Goal: Transaction & Acquisition: Purchase product/service

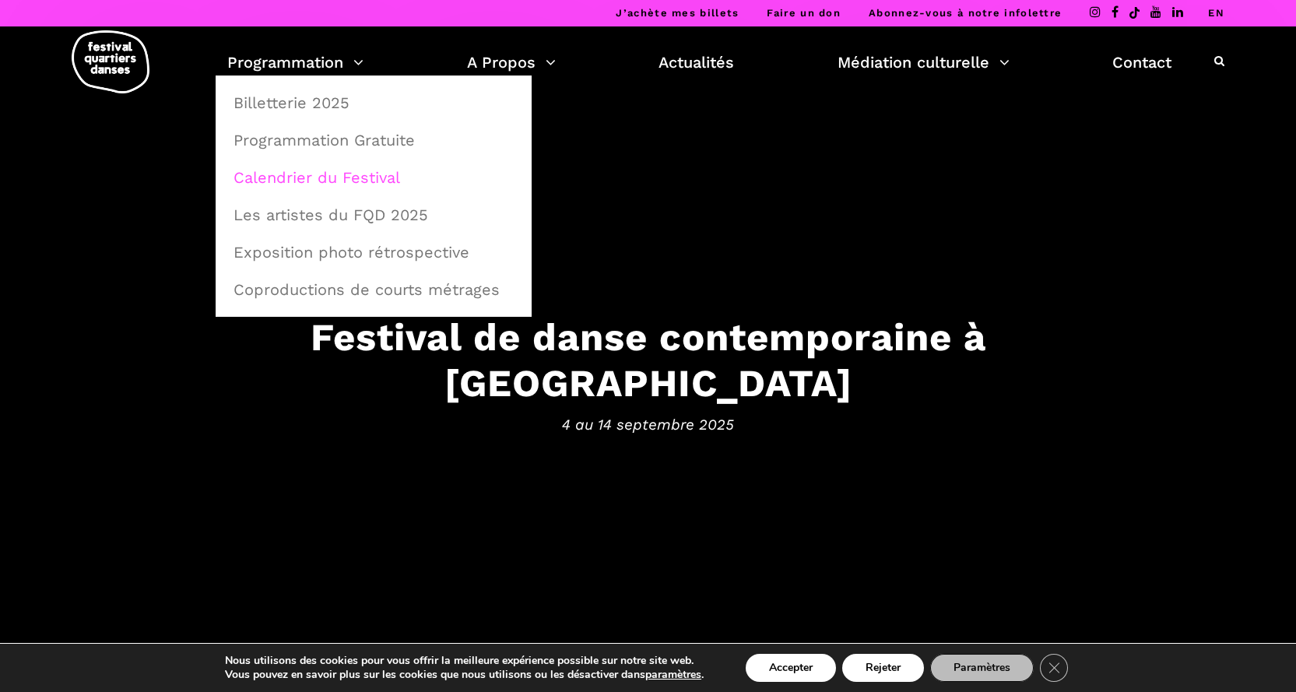
click at [329, 175] on link "Calendrier du Festival" at bounding box center [373, 178] width 299 height 36
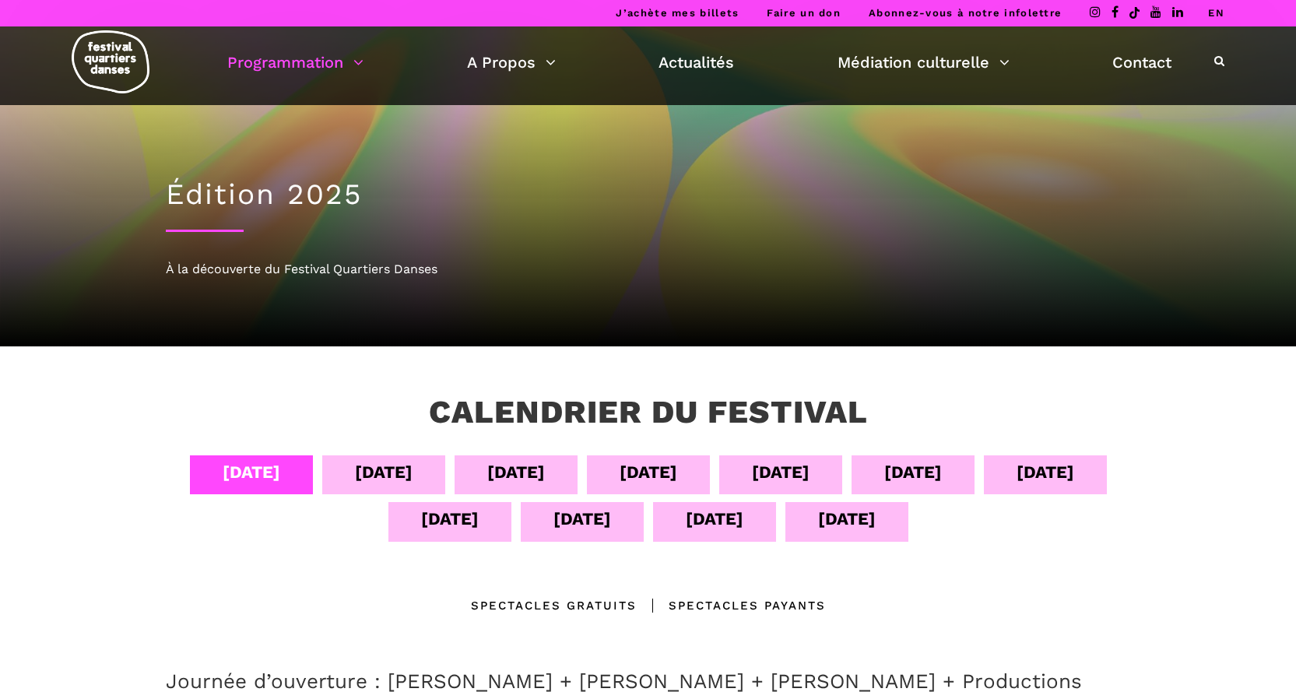
click at [596, 527] on div "12 sept" at bounding box center [583, 518] width 58 height 27
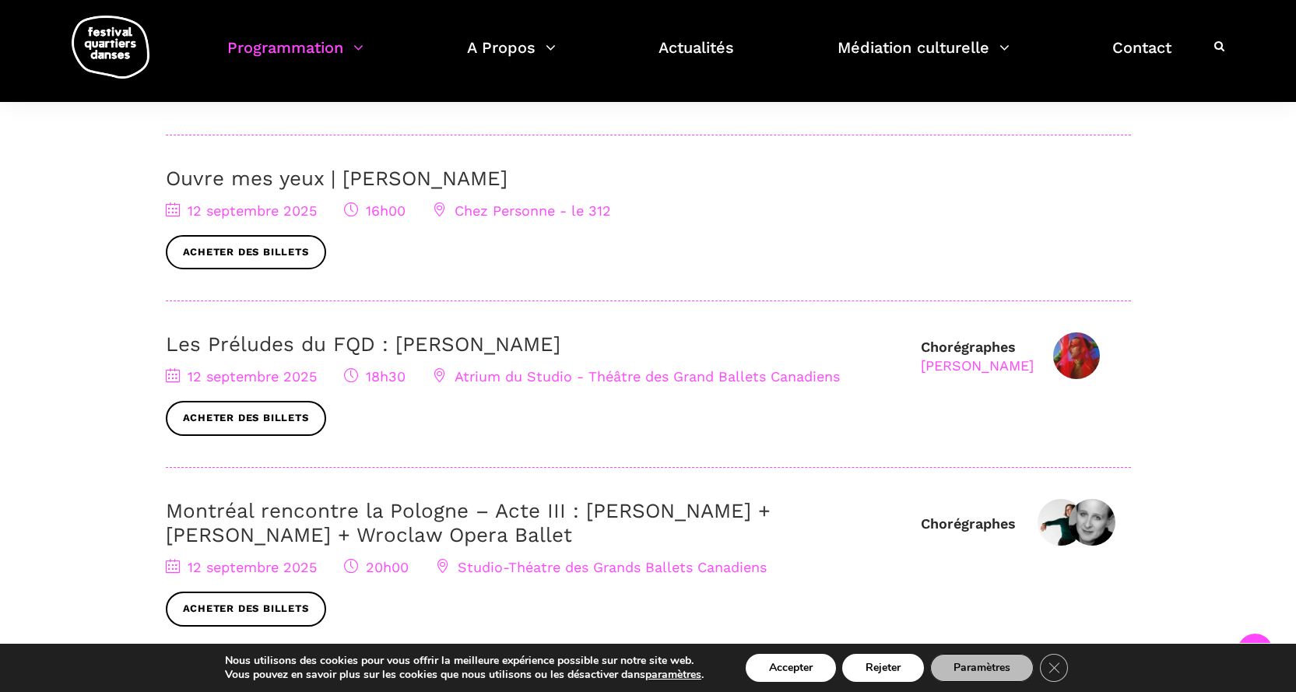
scroll to position [623, 0]
click at [432, 339] on link "Les Préludes du FQD : [PERSON_NAME]" at bounding box center [363, 343] width 395 height 23
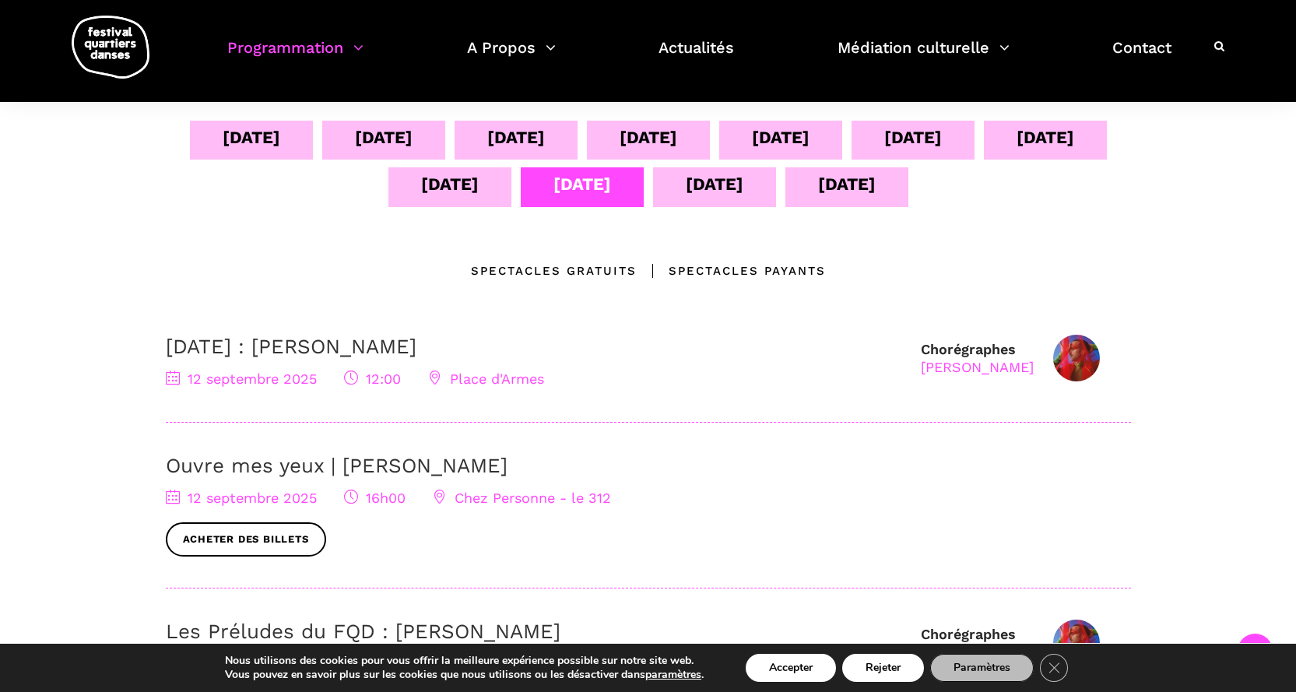
scroll to position [234, 0]
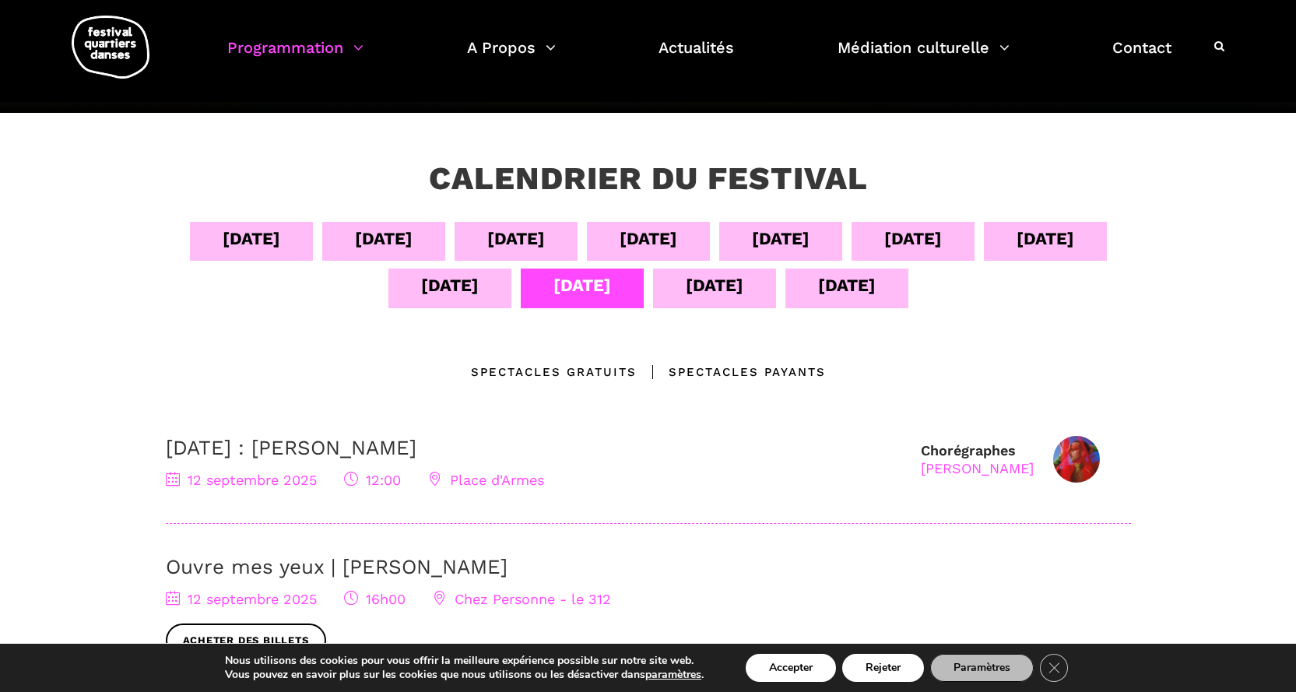
click at [712, 294] on div "13 sept" at bounding box center [715, 285] width 58 height 27
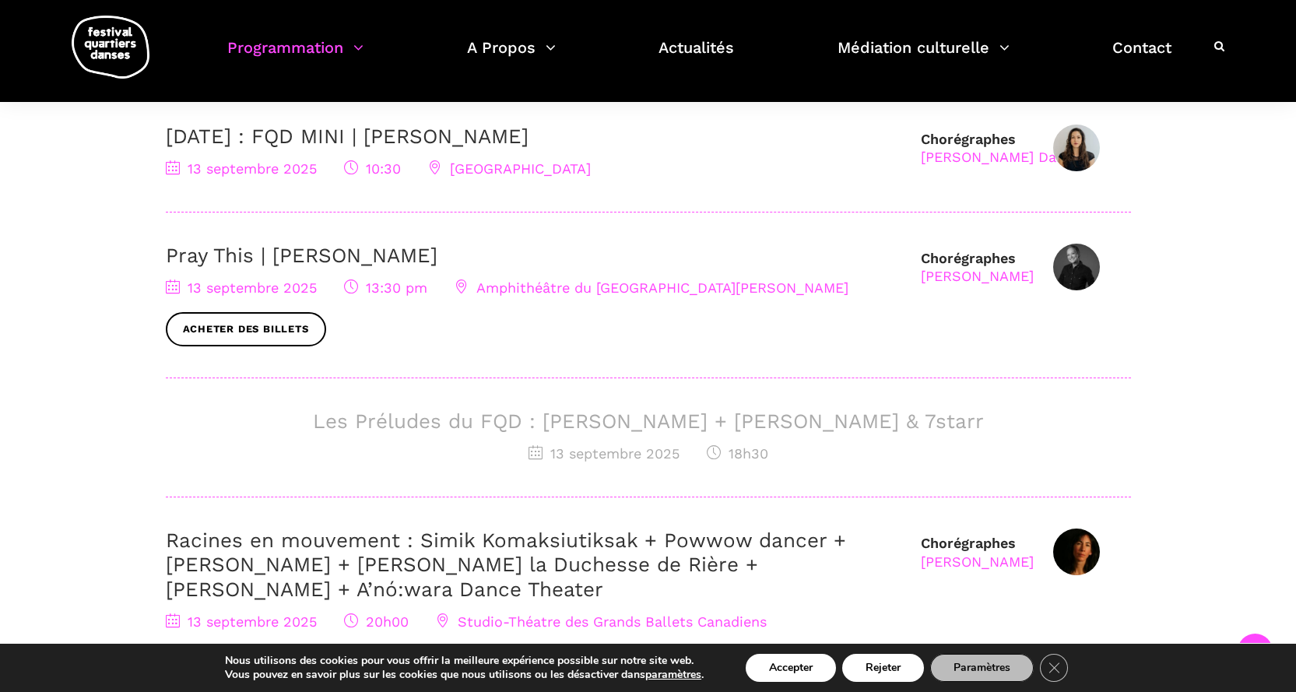
scroll to position [856, 0]
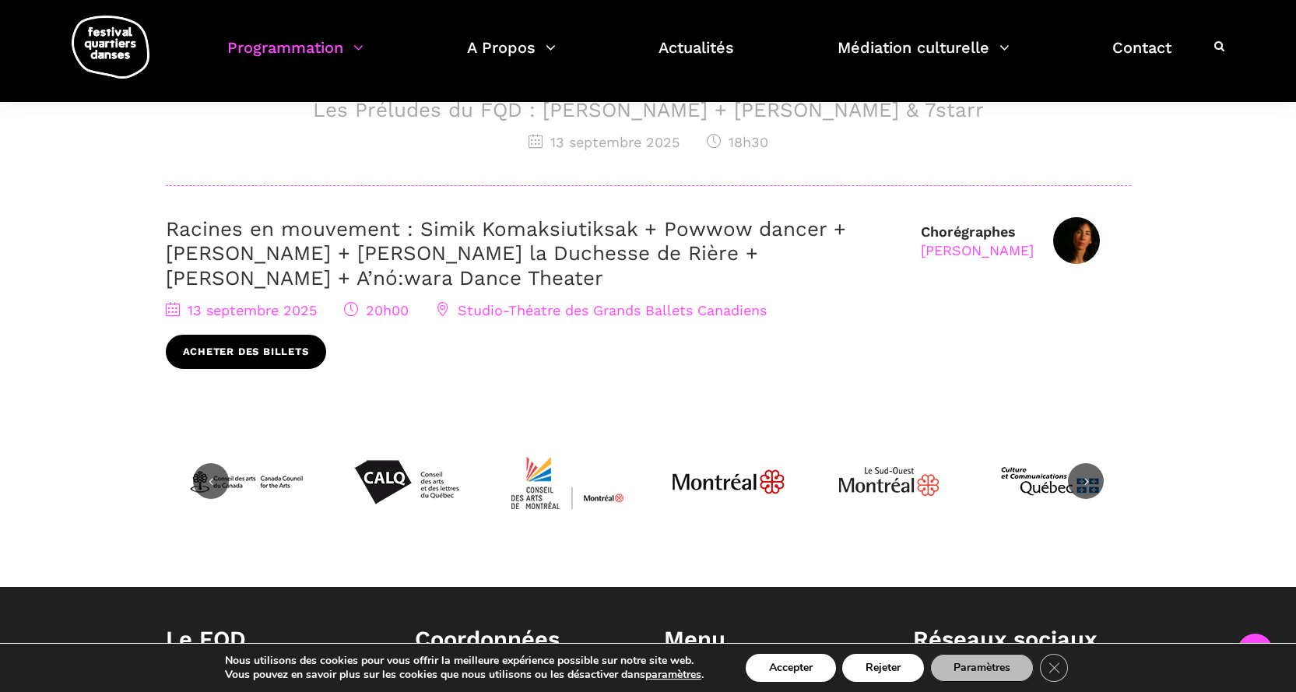
click at [287, 353] on link "Acheter des billets" at bounding box center [246, 352] width 160 height 35
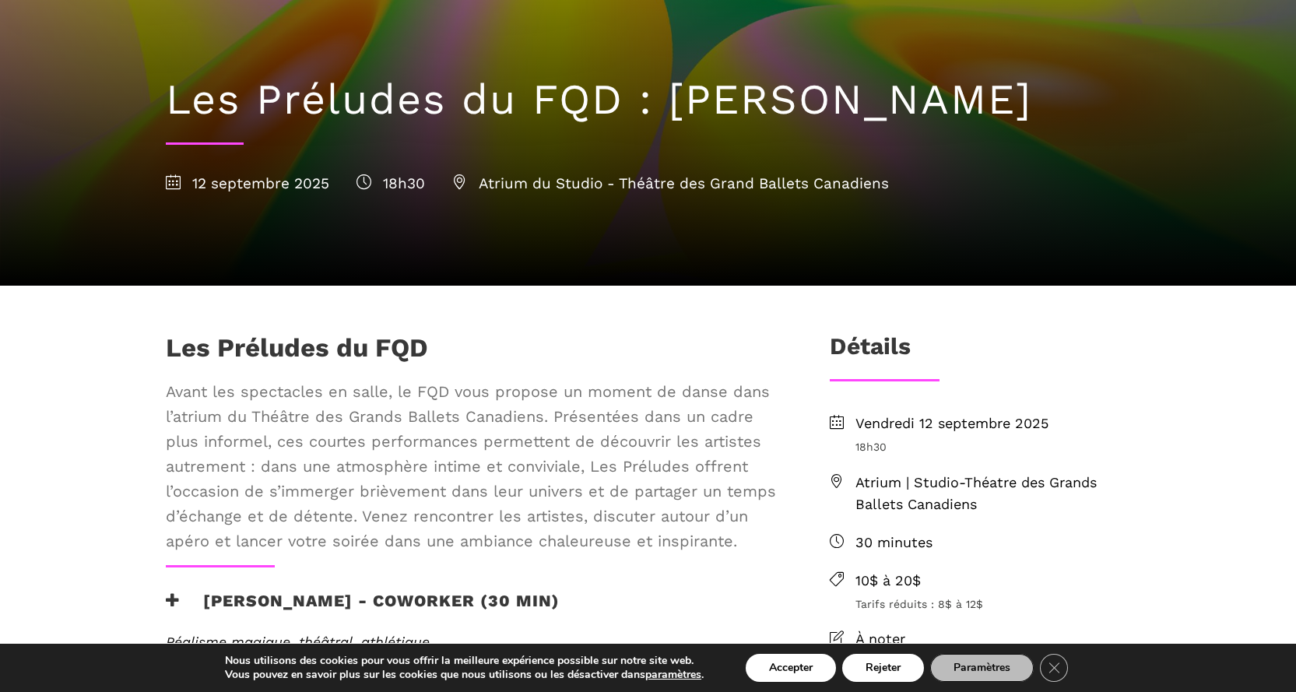
scroll to position [156, 0]
